Goal: Navigation & Orientation: Find specific page/section

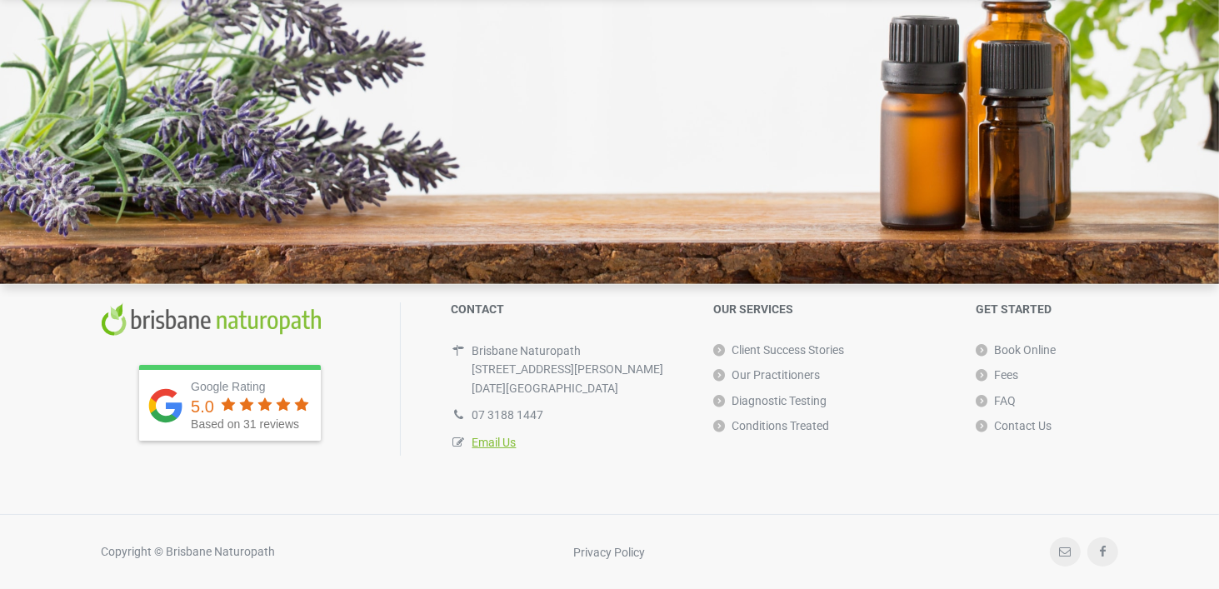
scroll to position [4749, 0]
click at [783, 374] on link "Our Practitioners" at bounding box center [766, 374] width 107 height 25
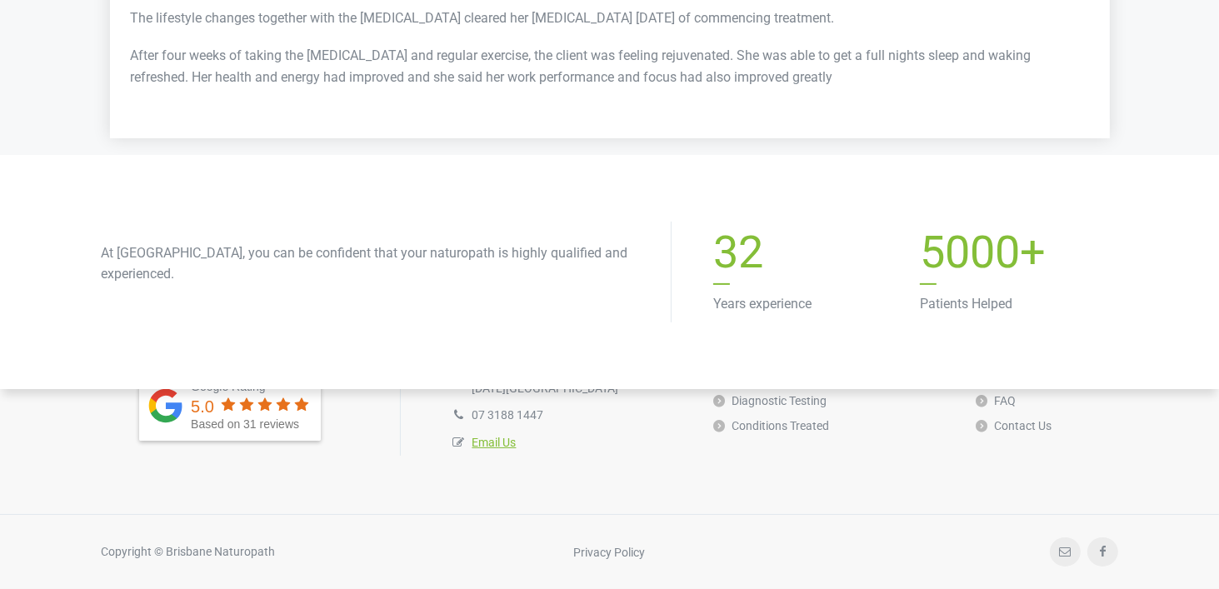
scroll to position [6571, 0]
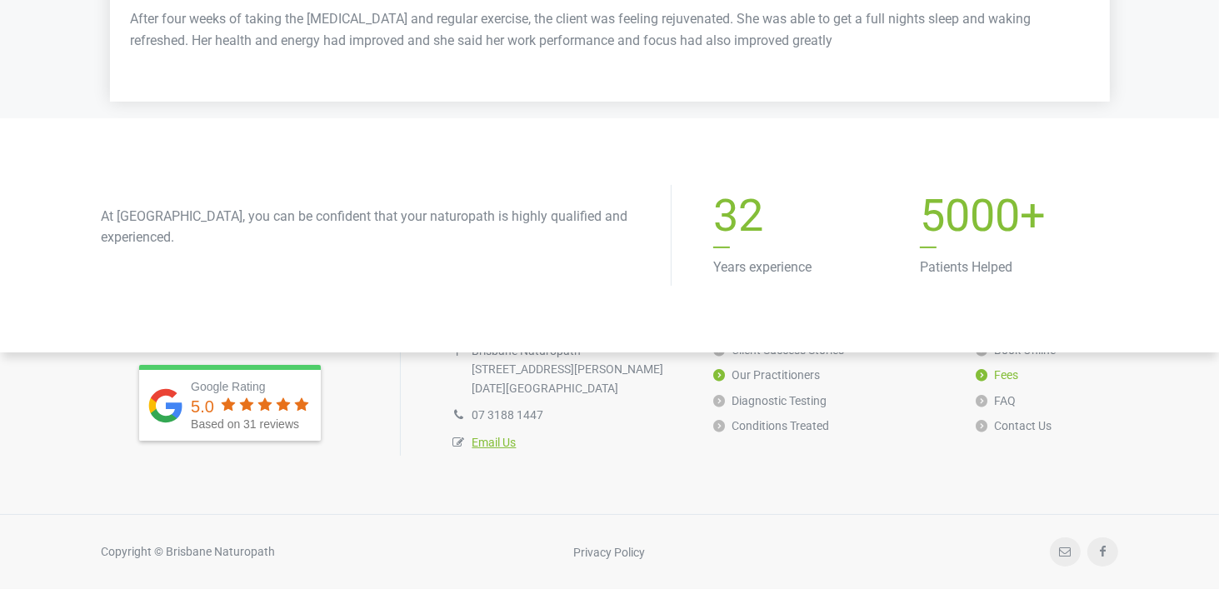
click at [998, 375] on link "Fees" at bounding box center [997, 374] width 42 height 25
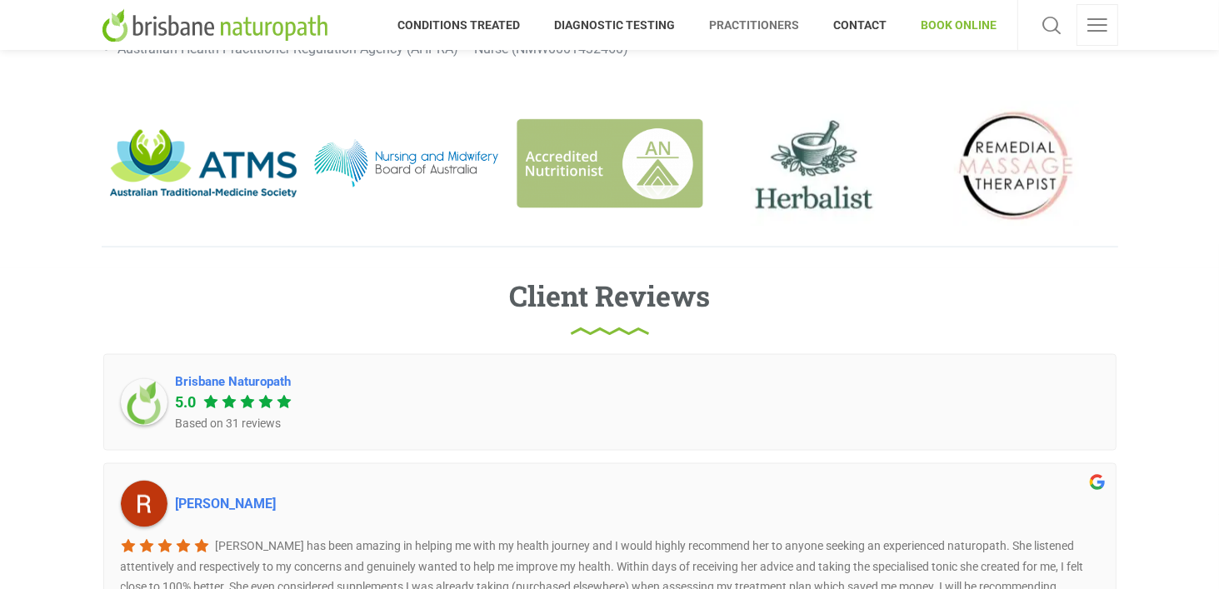
scroll to position [2321, 0]
click at [761, 22] on span "PRACTITIONERS" at bounding box center [755, 25] width 124 height 27
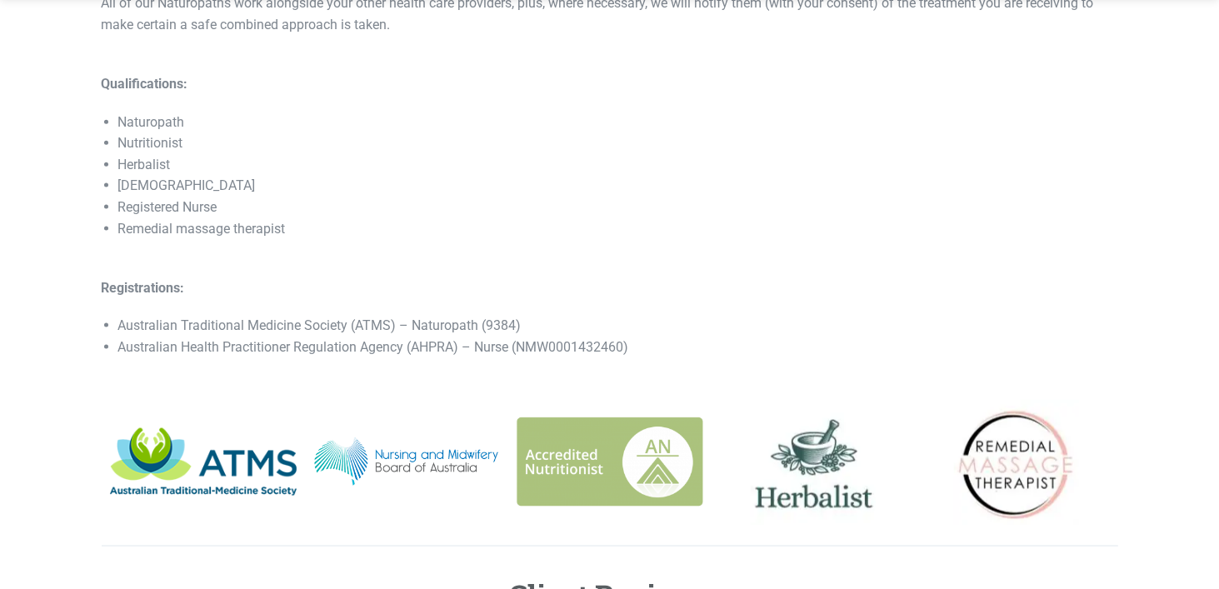
scroll to position [2333, 0]
